Goal: Transaction & Acquisition: Purchase product/service

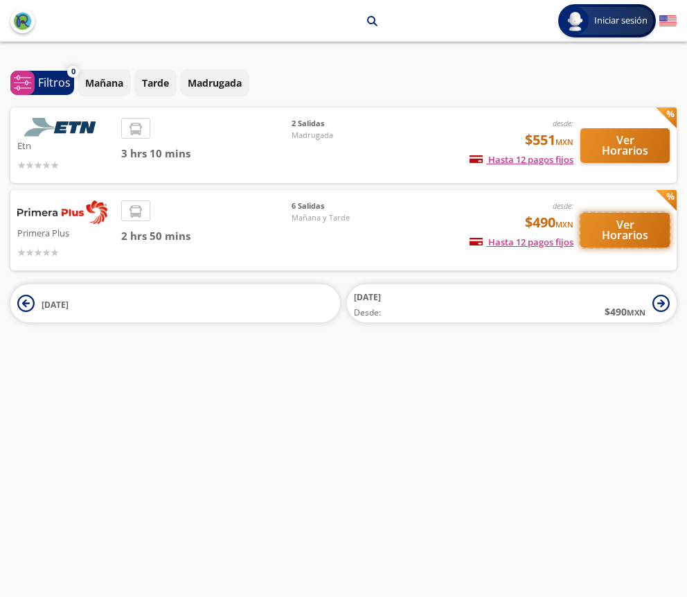
click at [621, 233] on button "Ver Horarios" at bounding box center [625, 230] width 89 height 35
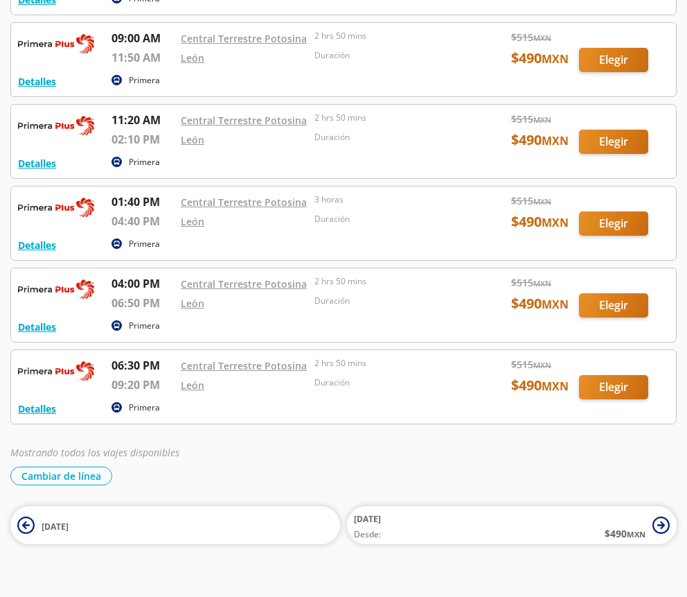
scroll to position [169, 0]
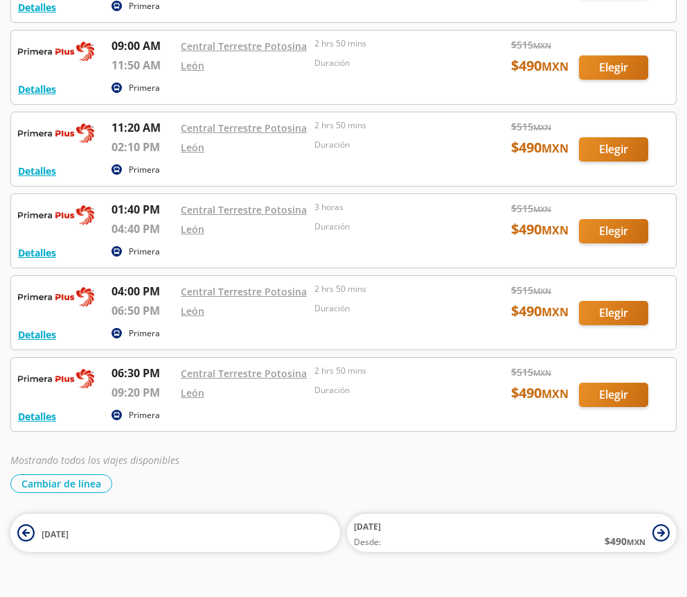
click at [621, 391] on div at bounding box center [343, 393] width 665 height 73
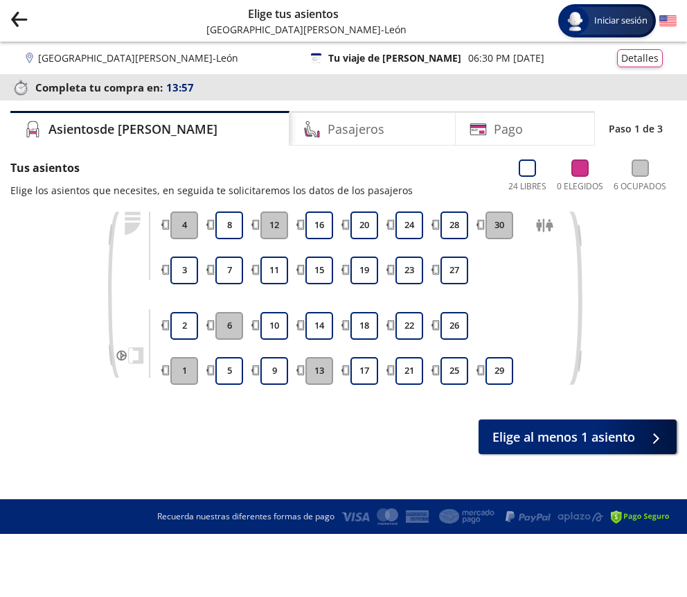
click at [670, 24] on img at bounding box center [668, 20] width 17 height 17
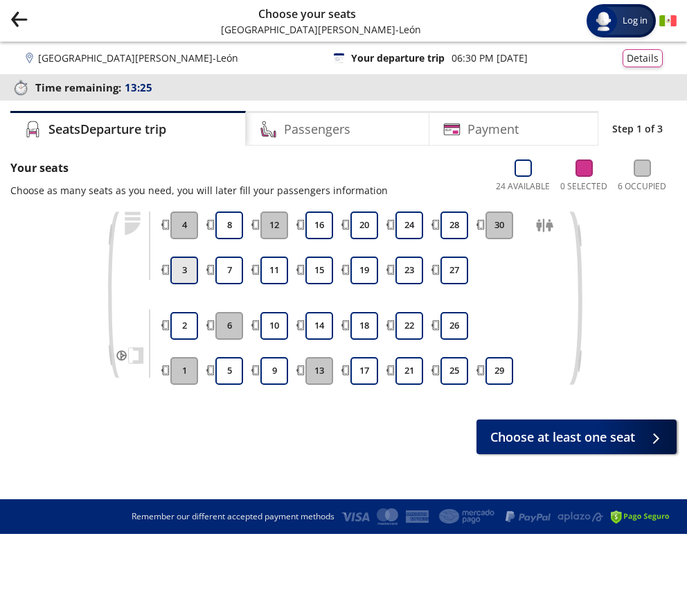
click at [189, 272] on button "3" at bounding box center [184, 270] width 28 height 28
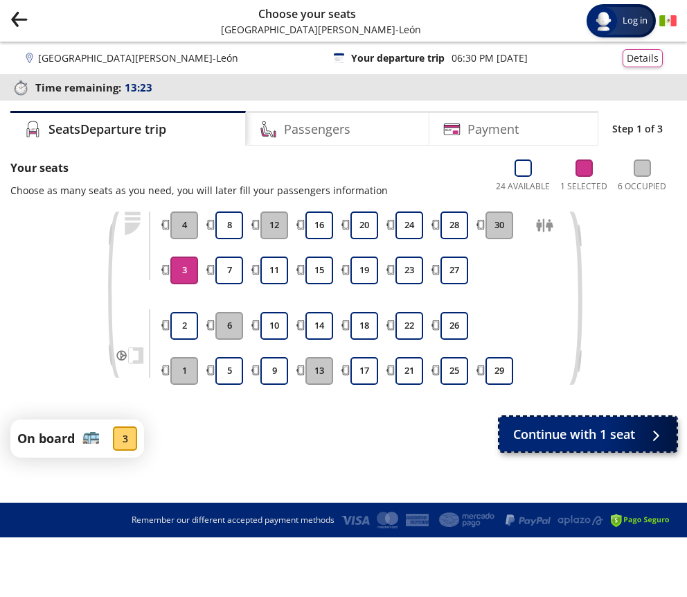
click at [535, 440] on span "Continue with 1 seat" at bounding box center [574, 434] width 122 height 19
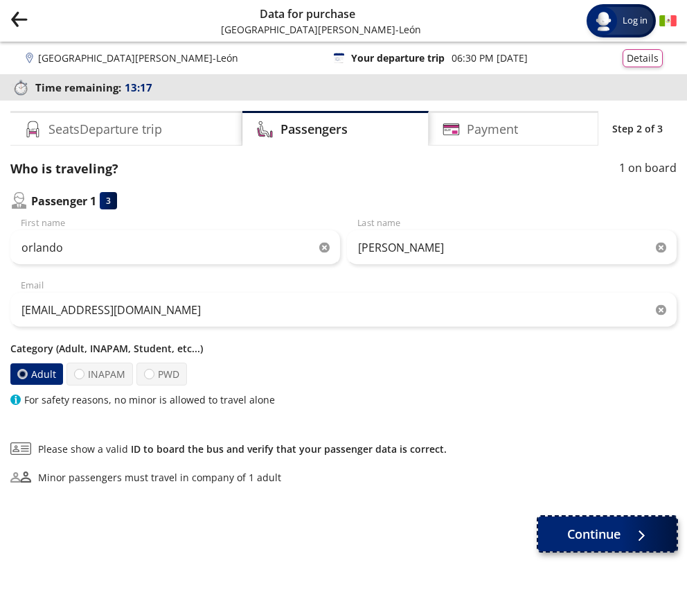
click at [590, 542] on span "Continue" at bounding box center [593, 533] width 53 height 19
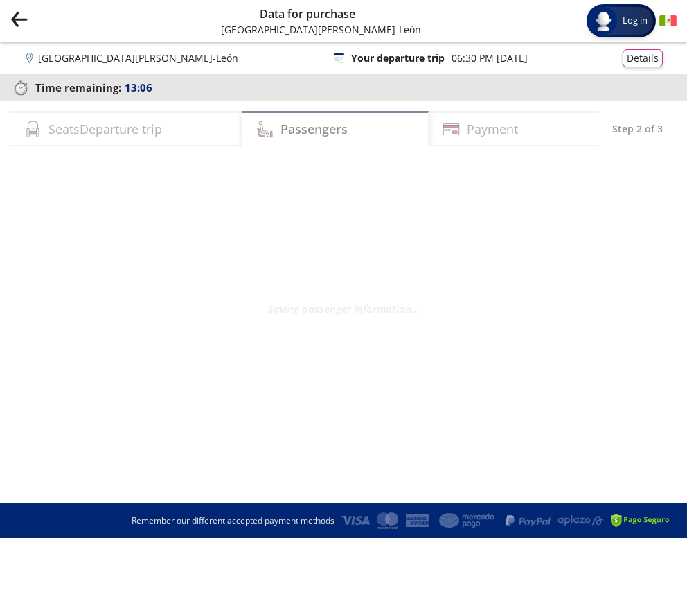
select select "MX"
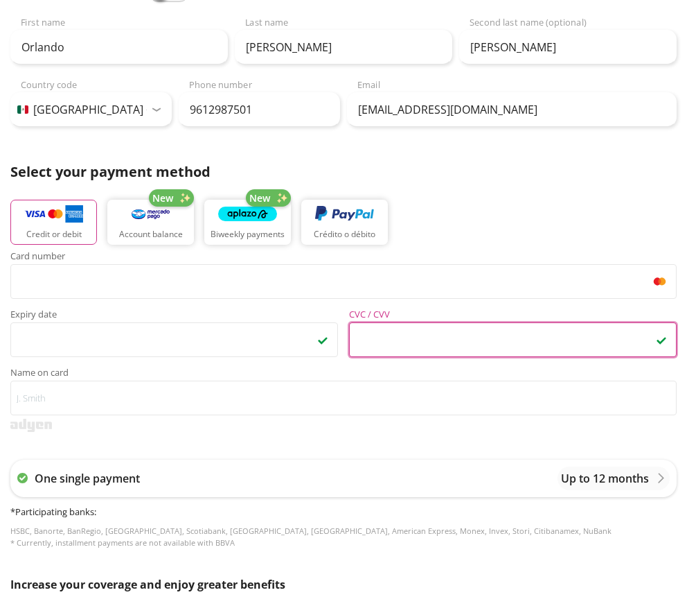
scroll to position [372, 0]
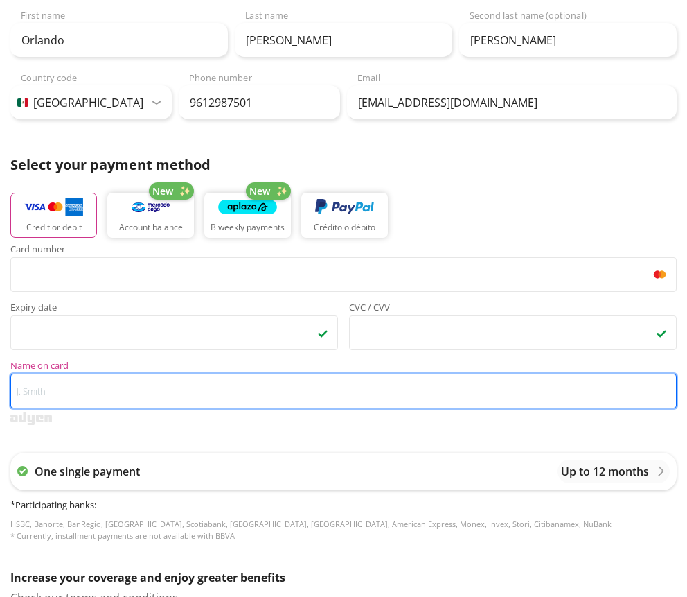
click at [101, 400] on input "Name on card" at bounding box center [343, 390] width 667 height 35
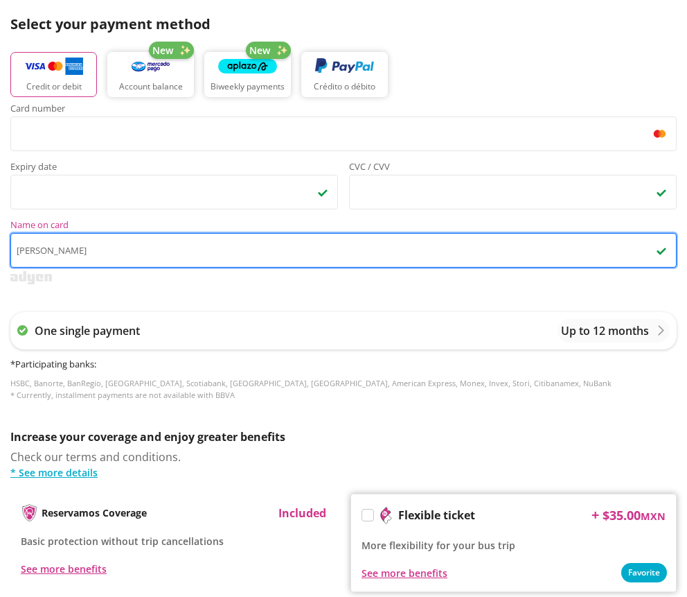
scroll to position [511, 0]
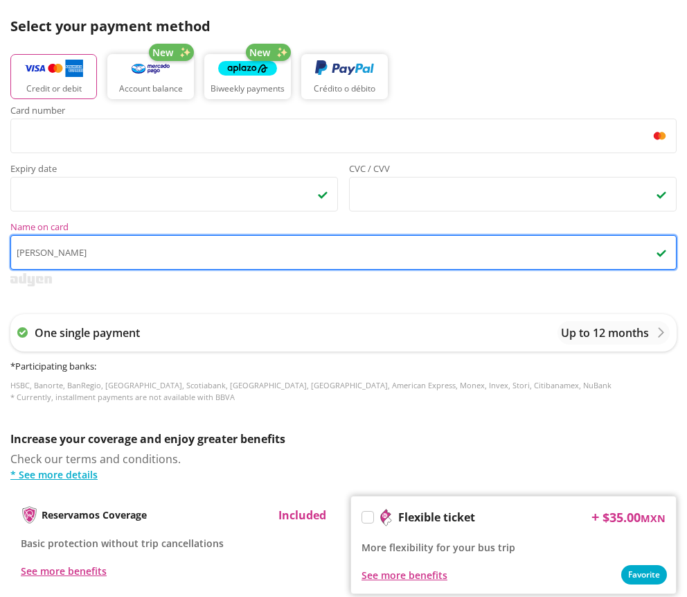
type input "[PERSON_NAME]"
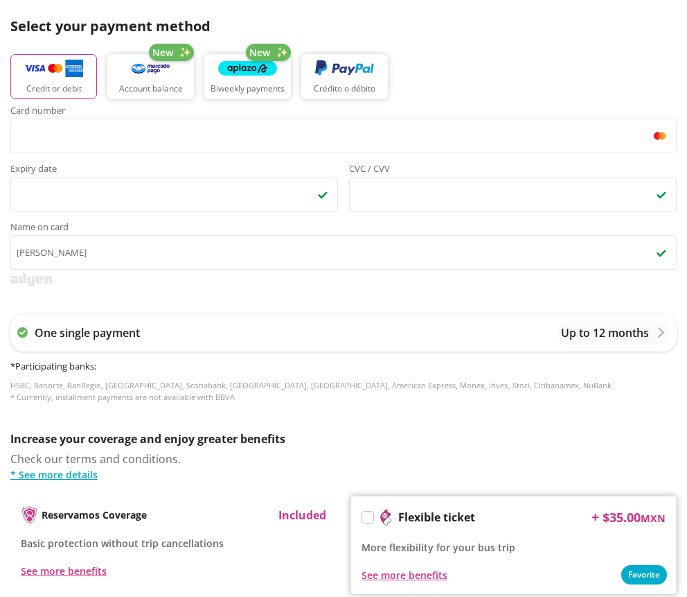
click at [247, 305] on div "One single payment Up to 12 months * Participating banks : HSBC, Banorte, BanRe…" at bounding box center [343, 358] width 667 height 117
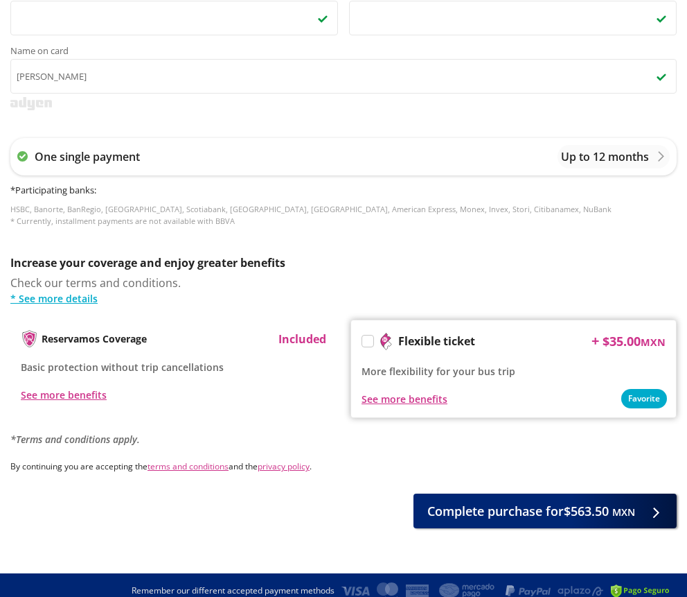
scroll to position [685, 0]
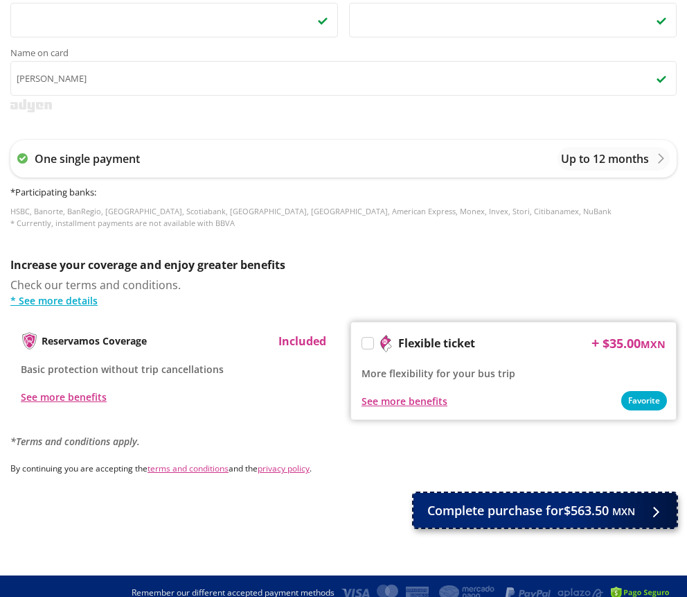
click at [441, 518] on span "Complete purchase for $563.50 MXN" at bounding box center [531, 510] width 208 height 19
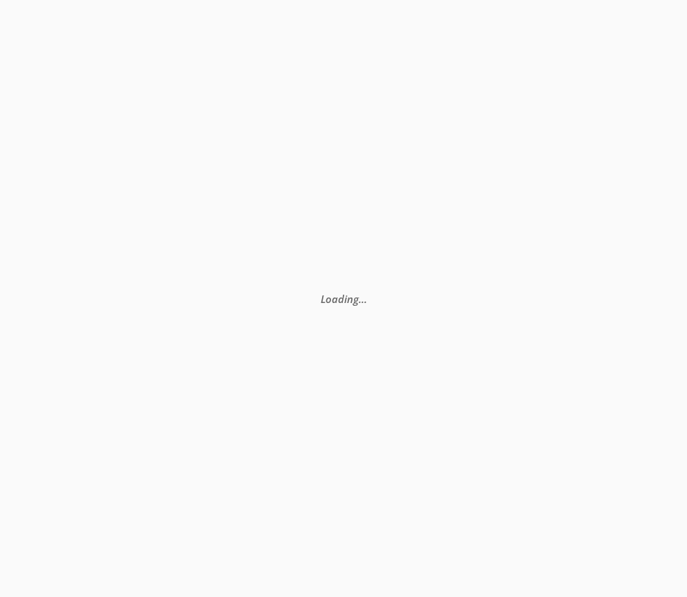
scroll to position [0, 0]
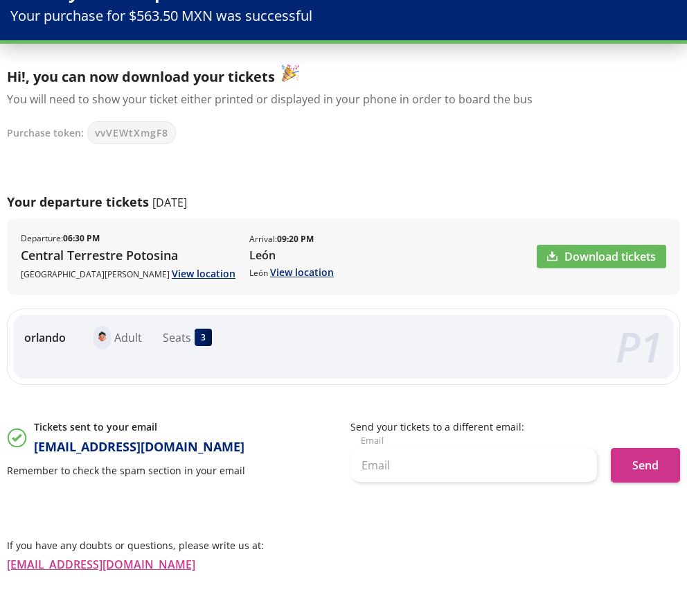
scroll to position [53, 0]
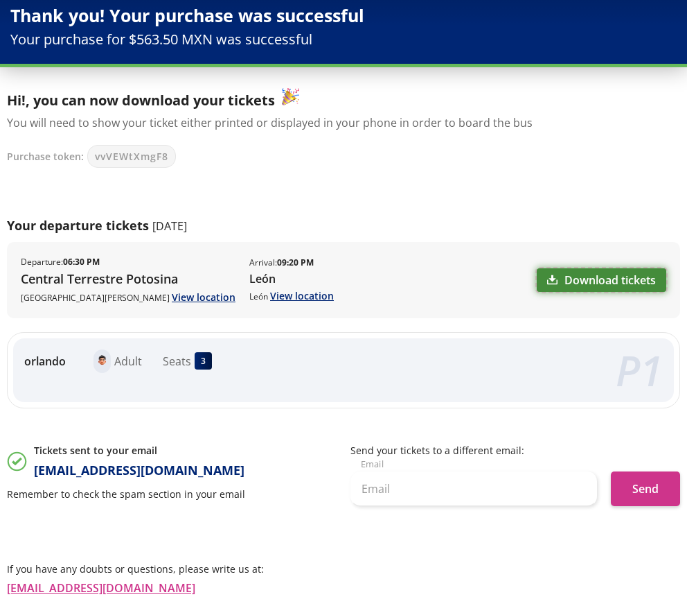
click at [583, 279] on link "Download tickets" at bounding box center [602, 280] width 130 height 24
